Goal: Use online tool/utility: Utilize a website feature to perform a specific function

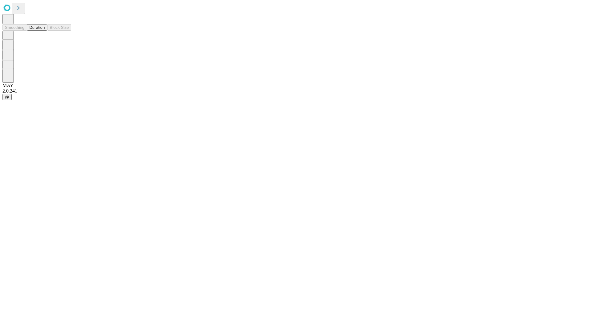
click at [45, 31] on button "Duration" at bounding box center [37, 27] width 20 height 6
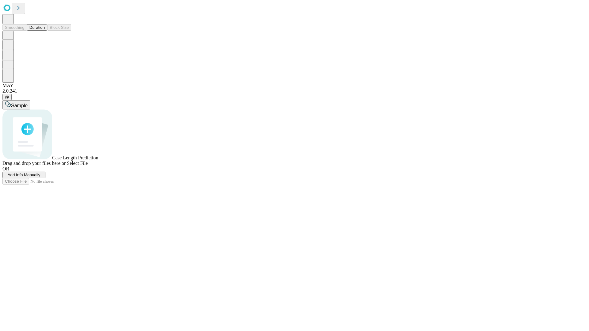
click at [88, 166] on span "Select File" at bounding box center [77, 163] width 21 height 5
